Goal: Information Seeking & Learning: Check status

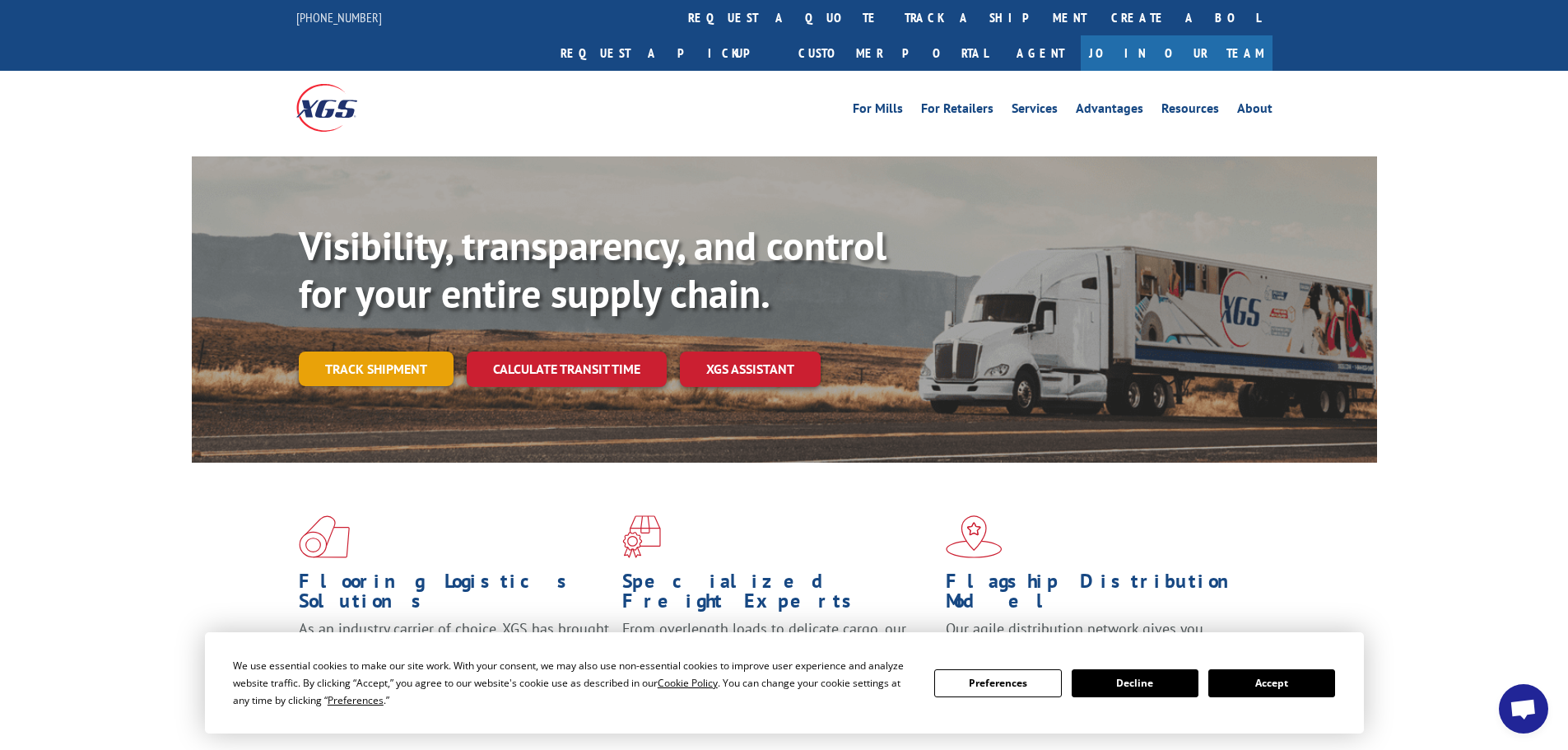
click at [346, 351] on link "Track shipment" at bounding box center [375, 369] width 154 height 35
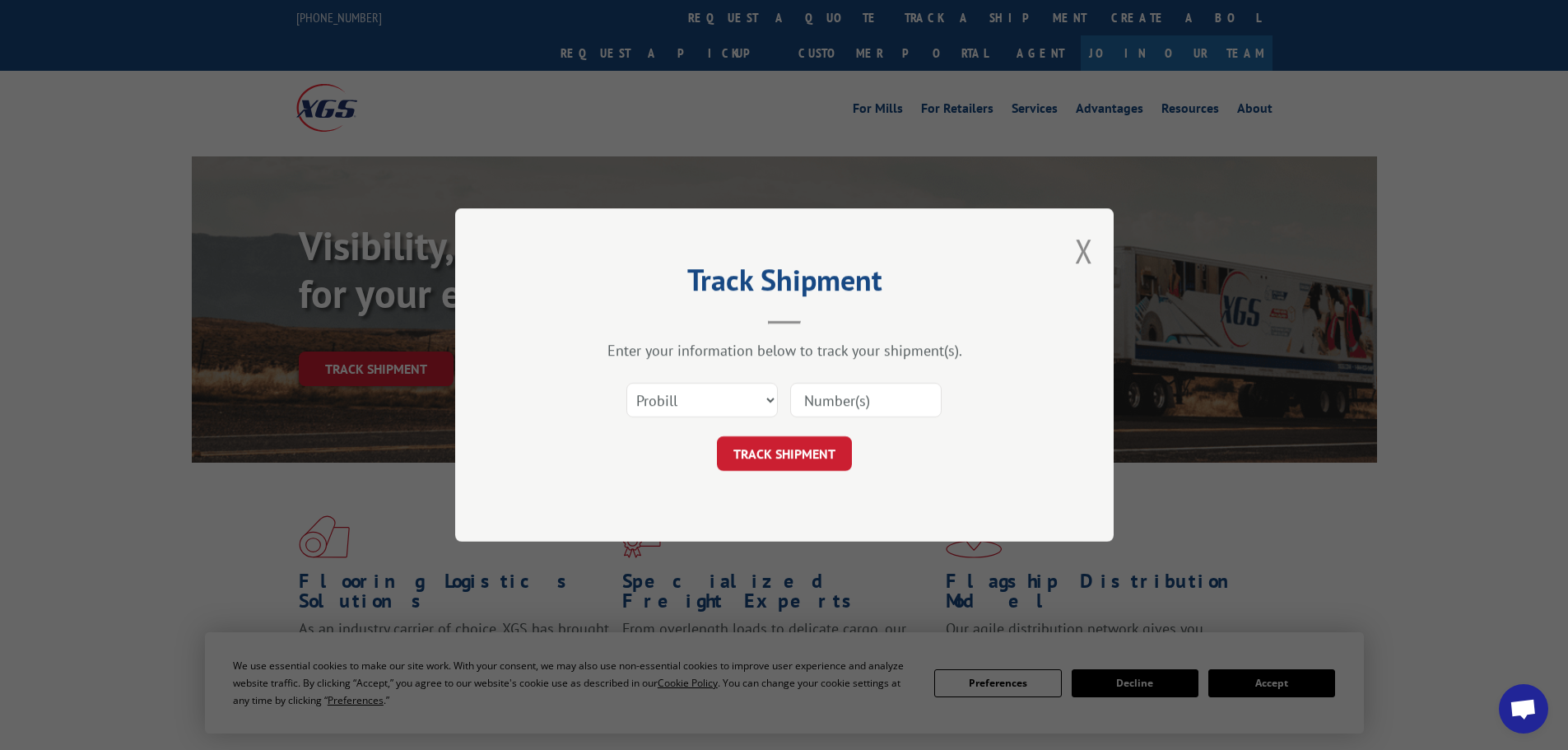
click at [908, 409] on input at bounding box center [865, 400] width 151 height 35
type input "885385"
click at [717, 436] on button "TRACK SHIPMENT" at bounding box center [784, 453] width 135 height 35
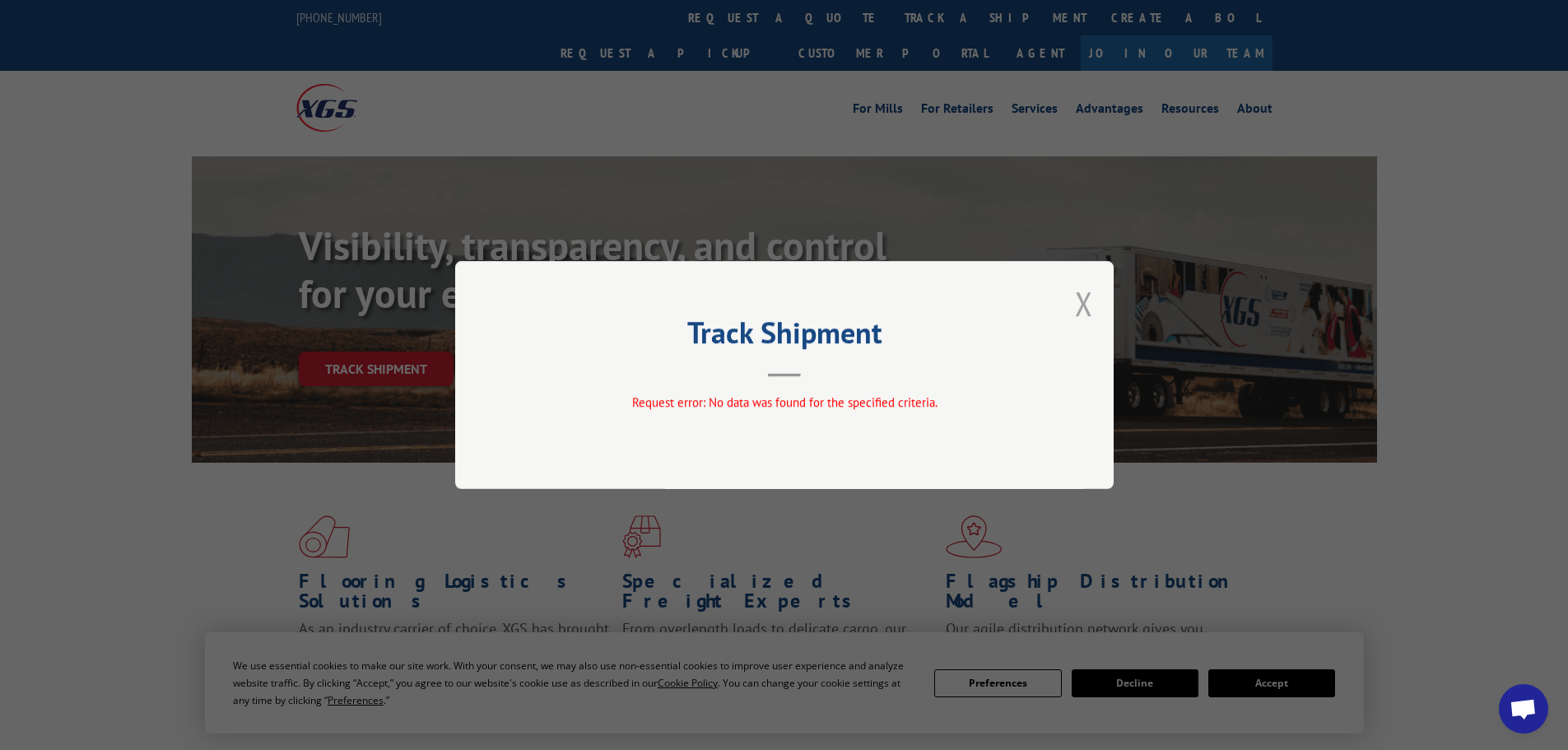
click at [1088, 300] on button "Close modal" at bounding box center [1083, 303] width 18 height 44
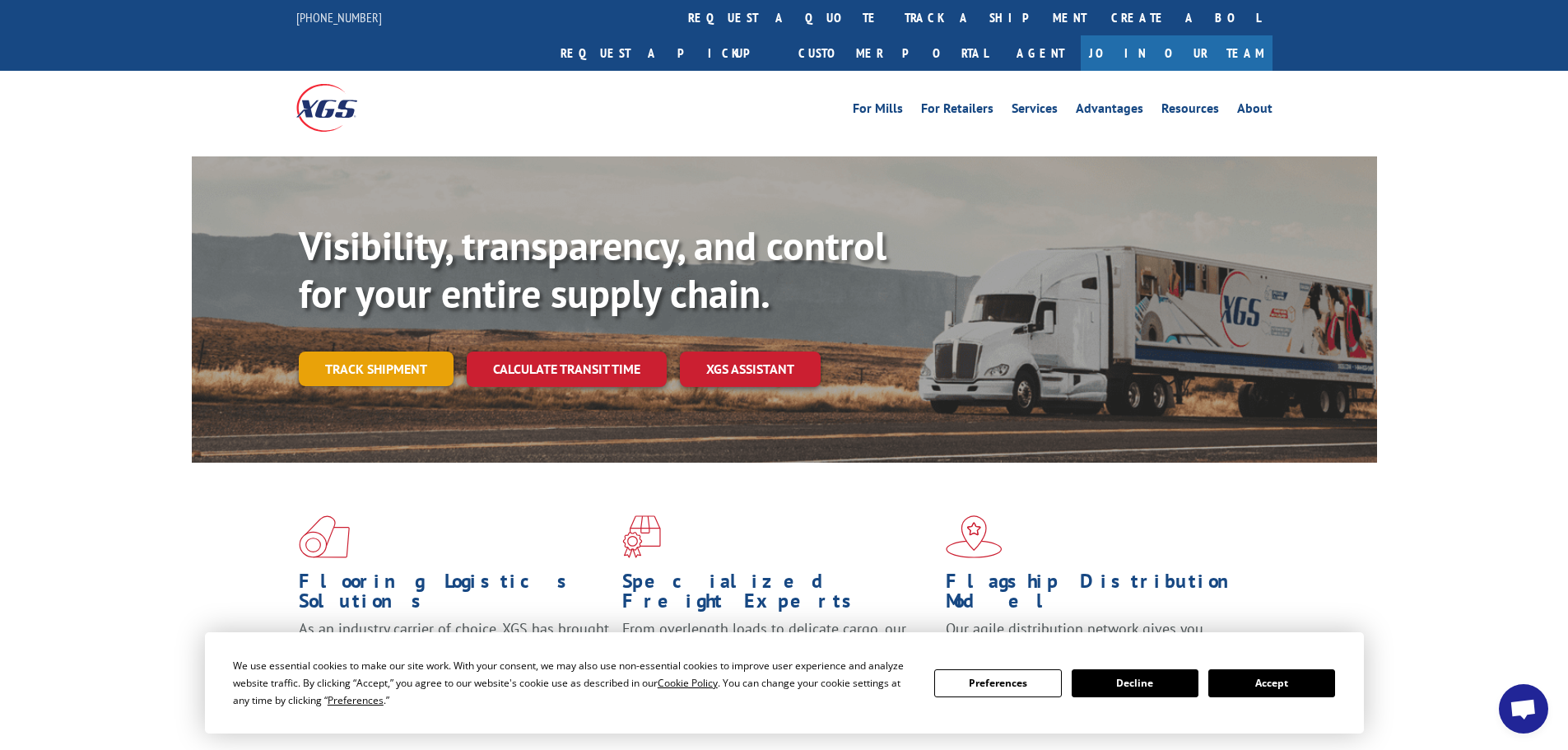
click at [378, 351] on link "Track shipment" at bounding box center [375, 369] width 154 height 35
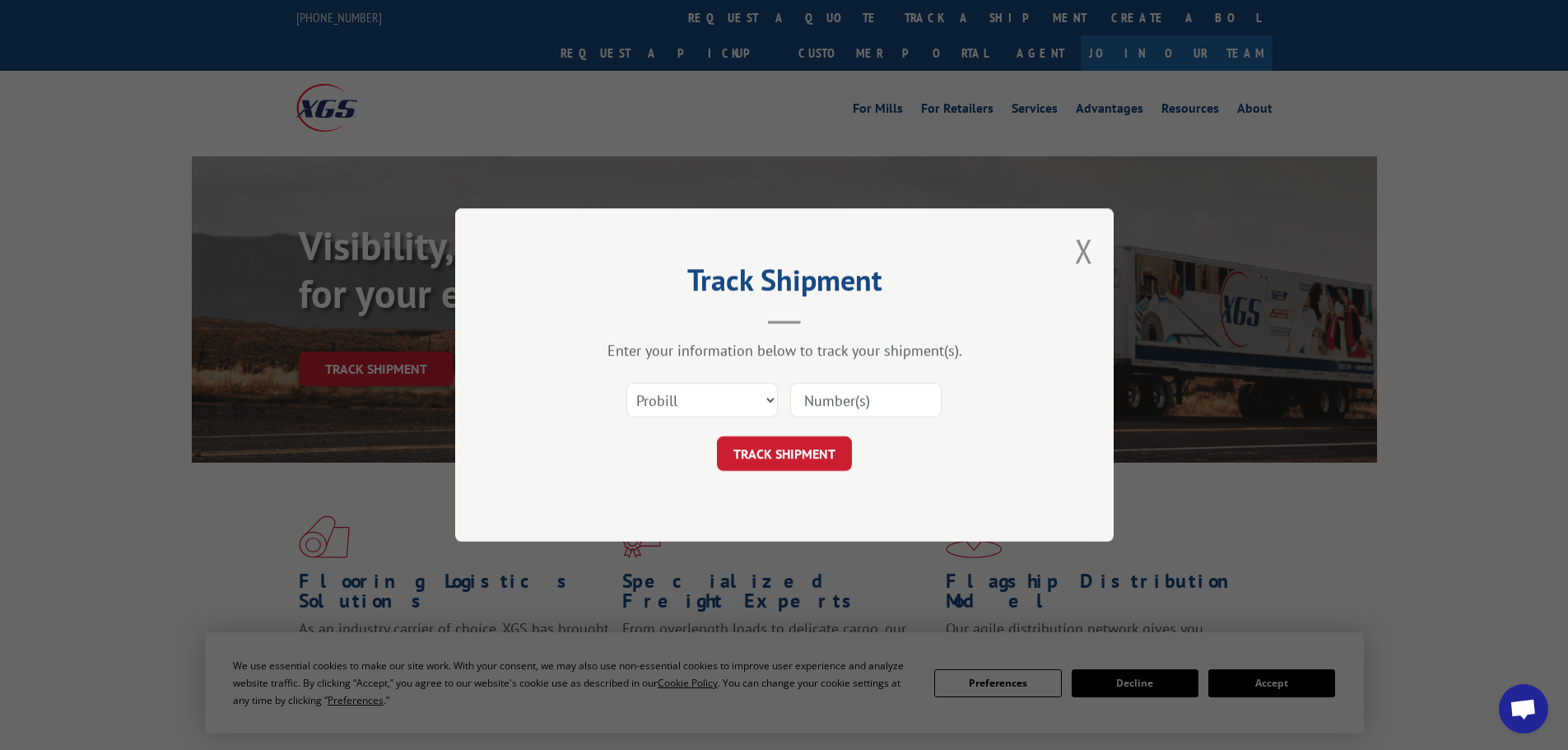
click at [900, 400] on input at bounding box center [865, 400] width 151 height 35
type input "439336251008"
click at [717, 436] on button "TRACK SHIPMENT" at bounding box center [784, 453] width 135 height 35
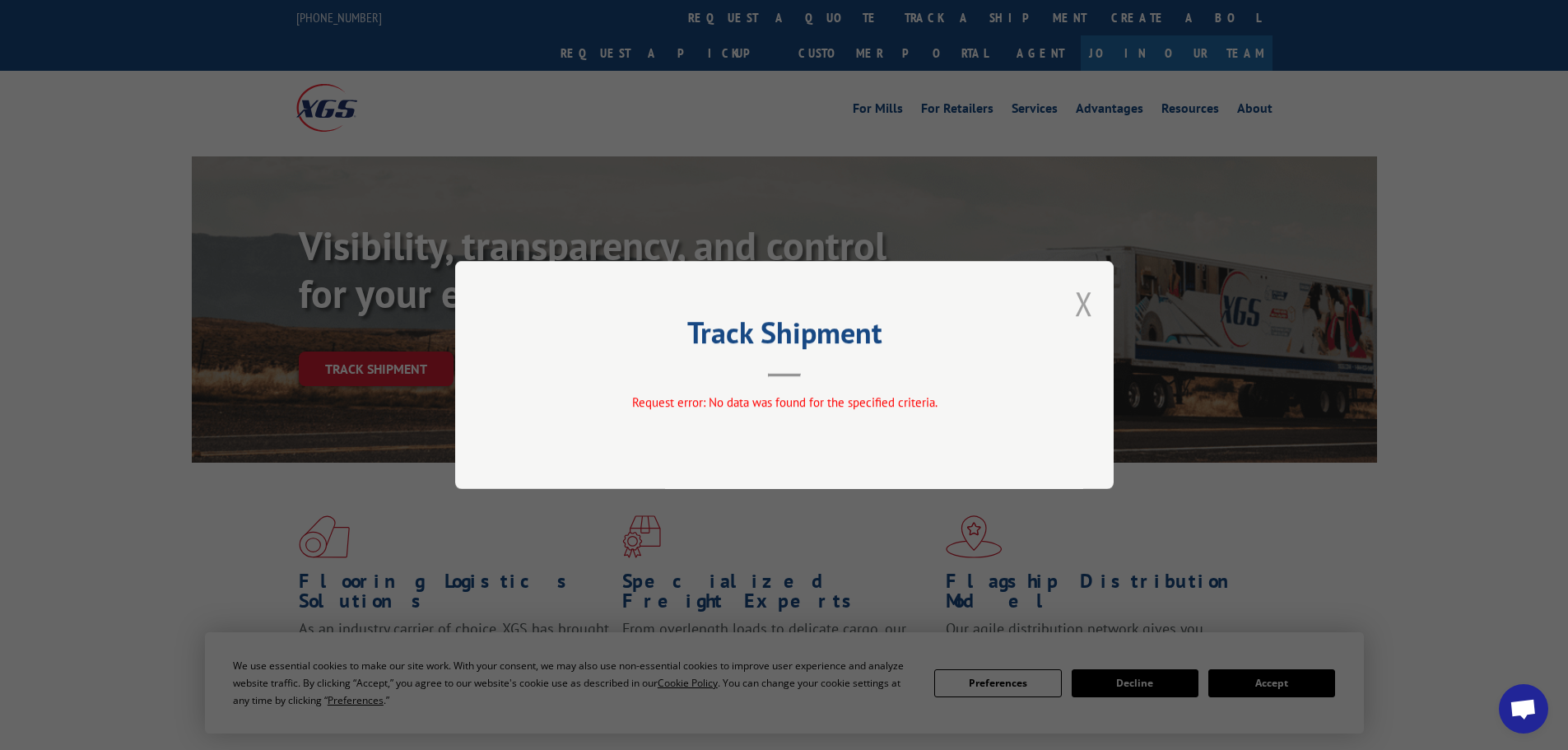
click at [1080, 297] on button "Close modal" at bounding box center [1083, 303] width 18 height 44
